Goal: Task Accomplishment & Management: Complete application form

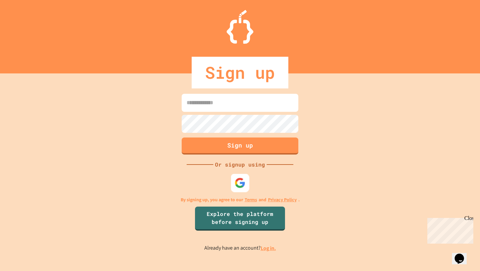
click at [238, 183] on img at bounding box center [240, 182] width 11 height 11
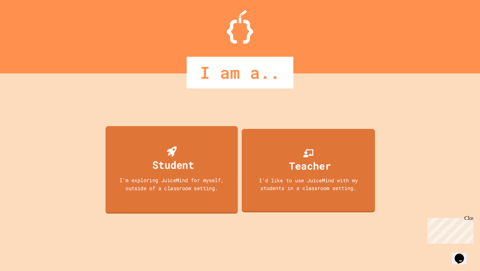
click at [184, 166] on div "Student" at bounding box center [173, 165] width 42 height 16
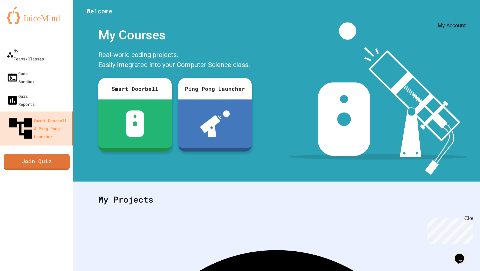
click at [460, 16] on icon "My Account" at bounding box center [460, 16] width 0 height 0
click at [455, 271] on div at bounding box center [240, 271] width 480 height 0
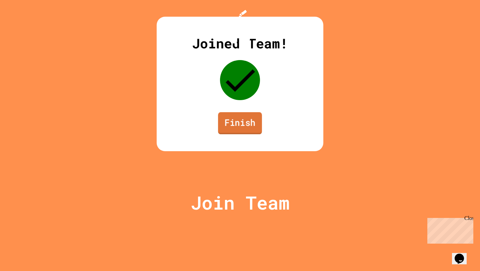
click at [243, 134] on link "Finish" at bounding box center [240, 123] width 44 height 22
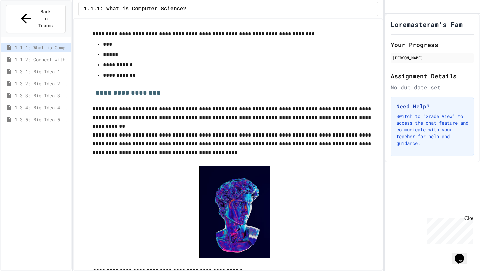
scroll to position [128, 0]
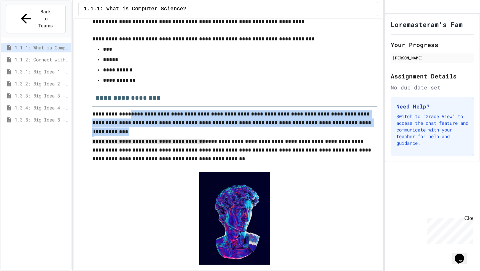
drag, startPoint x: 122, startPoint y: 111, endPoint x: 196, endPoint y: 144, distance: 81.5
click at [196, 144] on span "**********" at bounding box center [148, 141] width 113 height 5
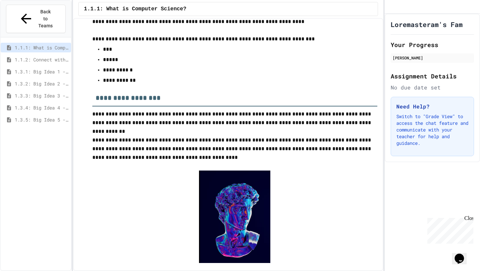
click at [188, 129] on p at bounding box center [234, 131] width 285 height 9
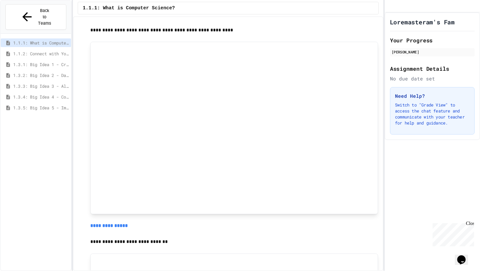
scroll to position [399, 0]
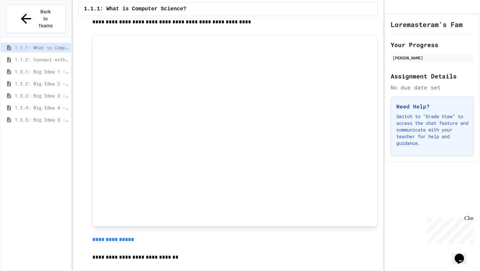
click at [98, 155] on div at bounding box center [234, 131] width 285 height 192
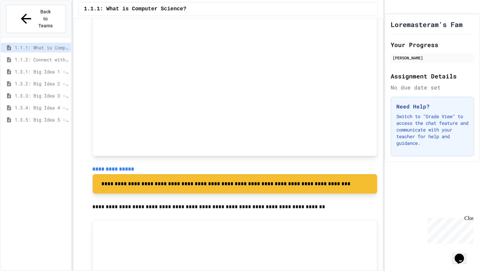
scroll to position [1132, 0]
